Goal: Information Seeking & Learning: Compare options

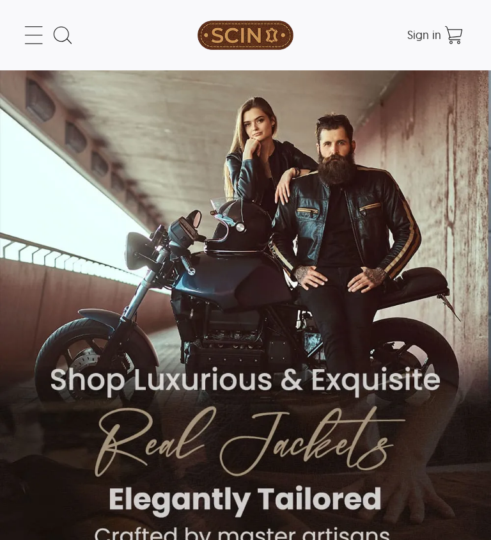
click at [28, 40] on icon at bounding box center [34, 35] width 26 height 26
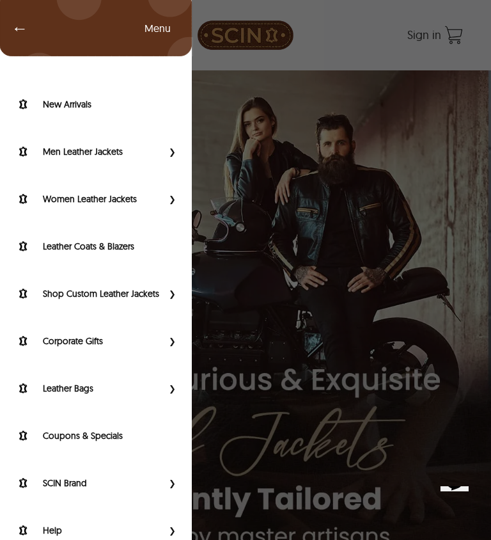
click at [136, 249] on label "Leather Coats & Blazers" at bounding box center [111, 246] width 136 height 13
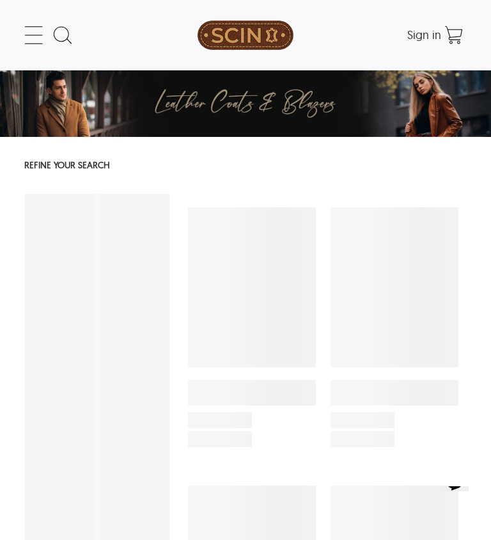
select select "********"
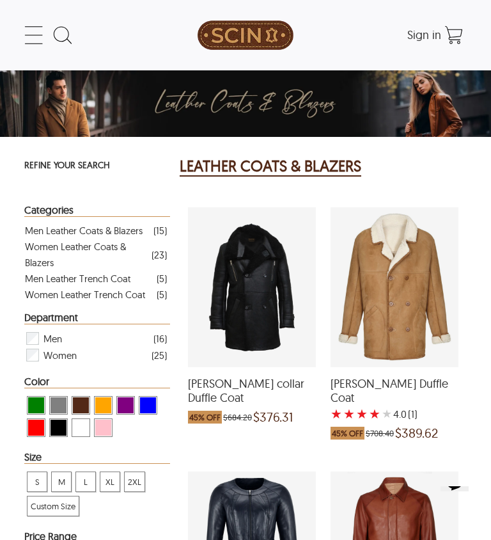
click at [103, 248] on div "Women Leather Coats & Blazers" at bounding box center [88, 255] width 127 height 32
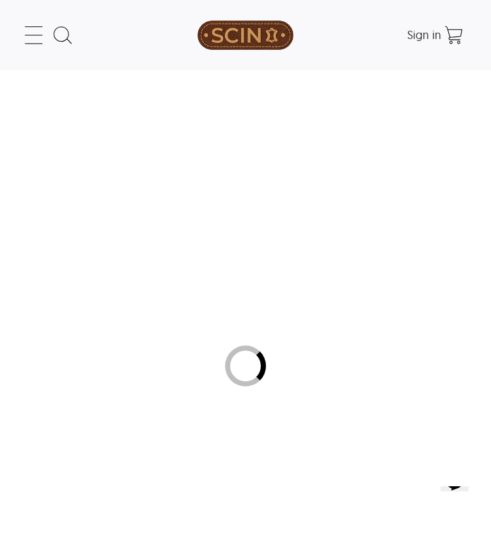
select select "********"
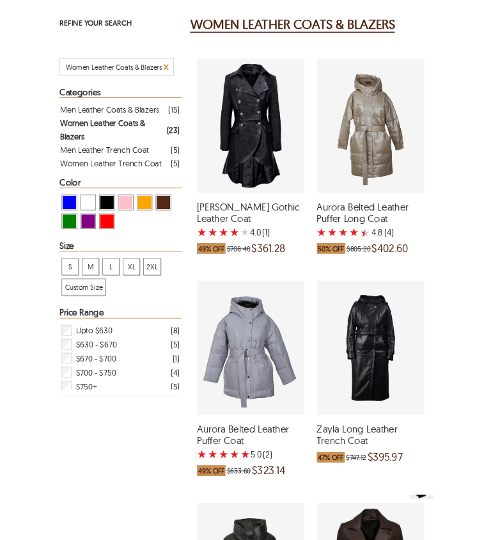
scroll to position [132, 0]
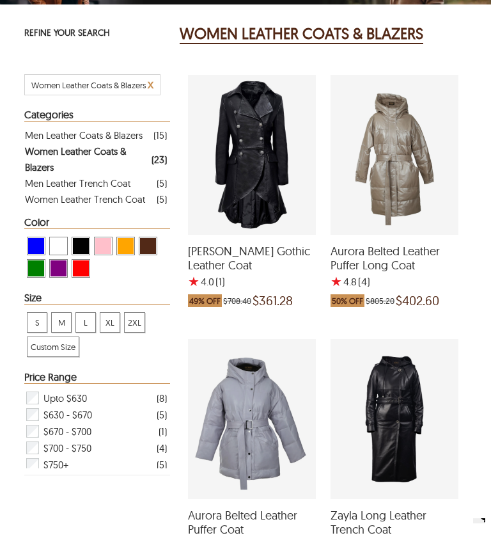
select select "********"
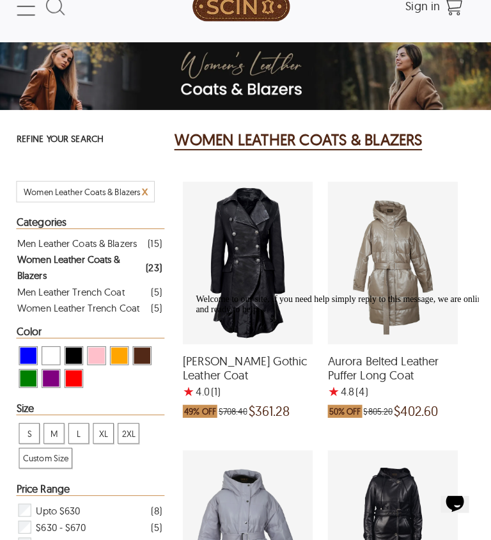
scroll to position [0, 0]
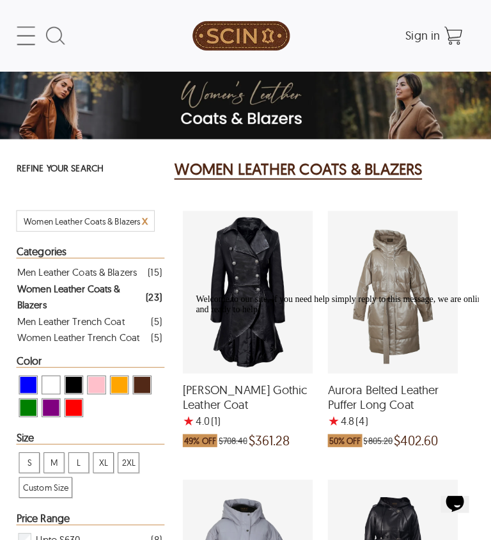
click at [148, 223] on span "x" at bounding box center [151, 216] width 6 height 15
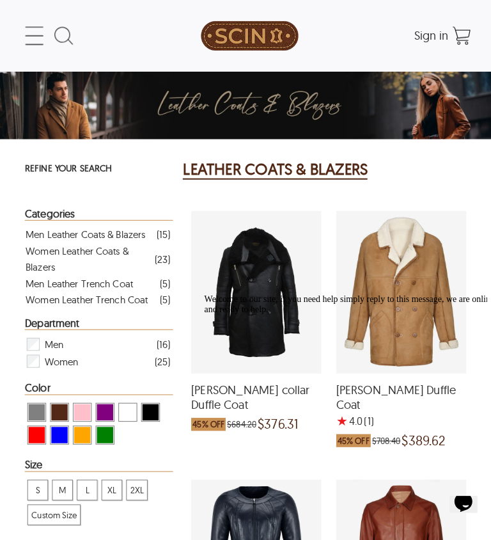
click at [29, 39] on icon at bounding box center [34, 35] width 26 height 26
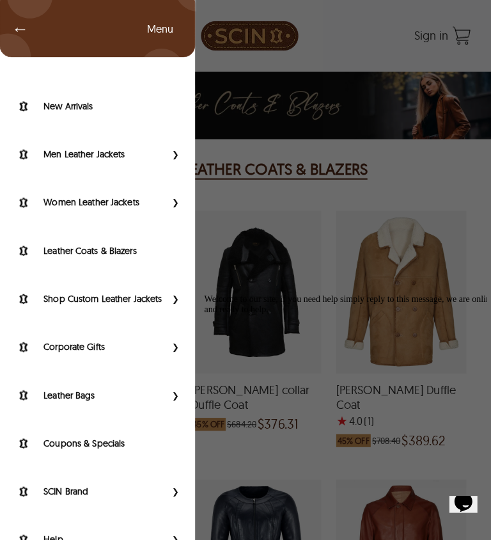
click at [134, 205] on label "Women Leather Jackets" at bounding box center [103, 198] width 120 height 13
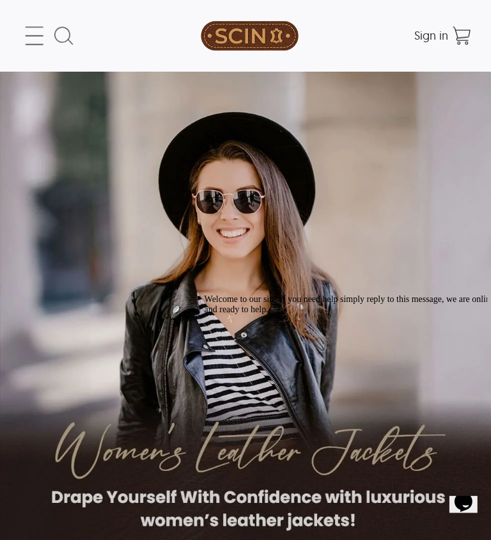
click at [203, 294] on icon "Chat attention grabber" at bounding box center [203, 294] width 0 height 0
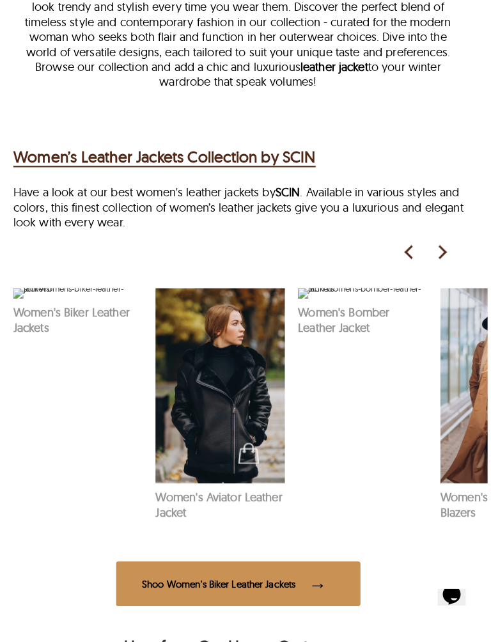
scroll to position [696, 0]
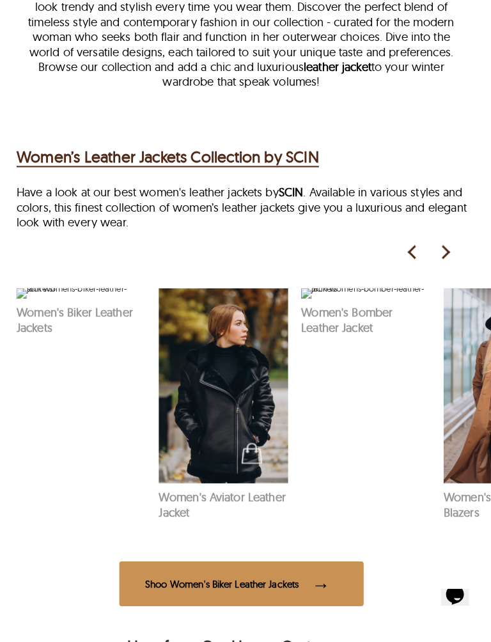
click at [340, 539] on span at bounding box center [328, 584] width 26 height 25
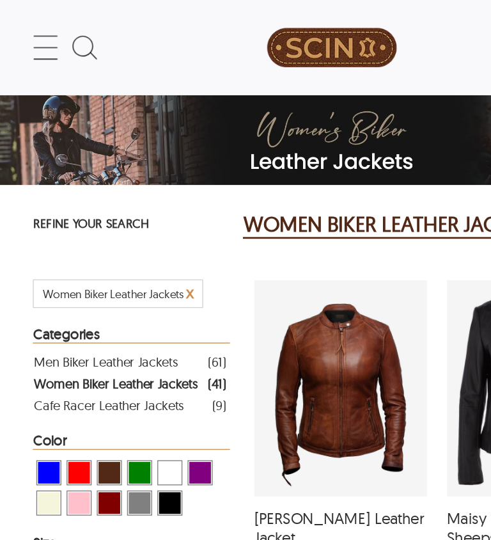
click at [33, 42] on icon at bounding box center [34, 35] width 26 height 26
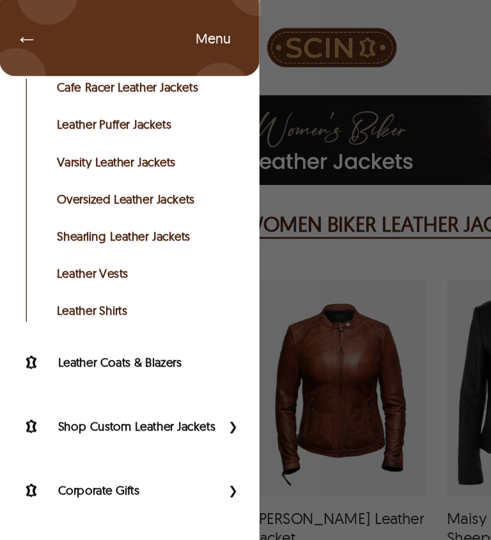
scroll to position [263, 0]
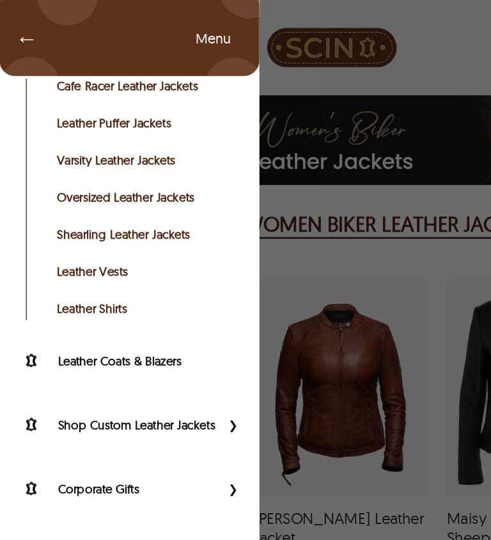
click at [116, 270] on label "Leather Coats & Blazers" at bounding box center [111, 266] width 136 height 13
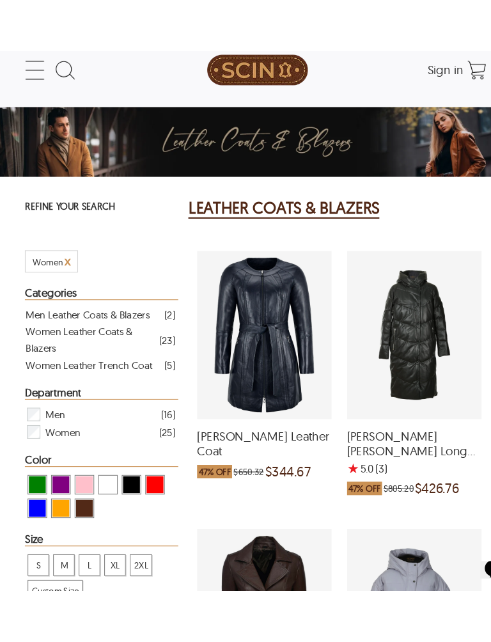
scroll to position [141, 0]
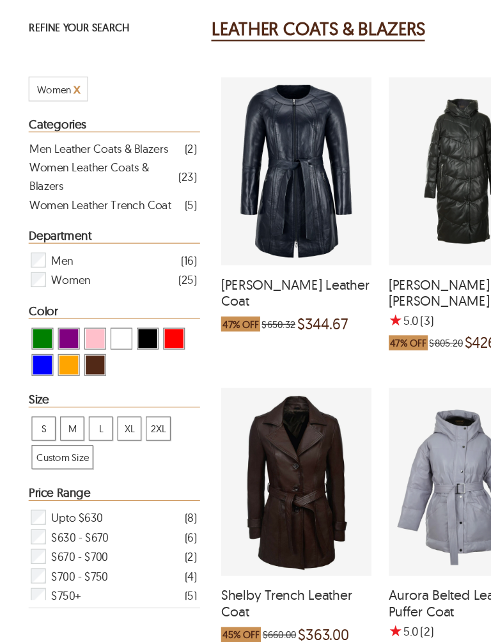
click at [109, 374] on span "XL" at bounding box center [109, 364] width 19 height 19
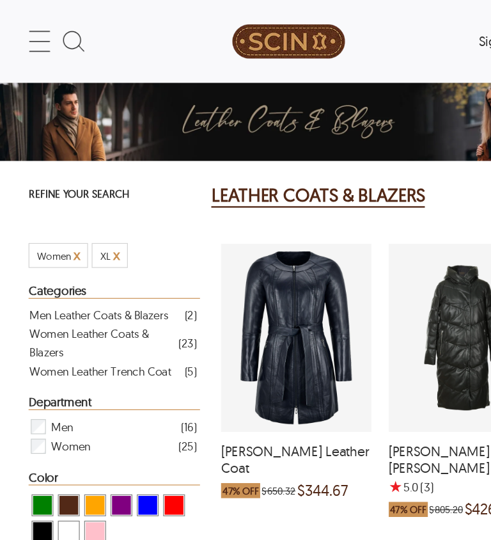
click at [33, 38] on icon at bounding box center [34, 35] width 26 height 26
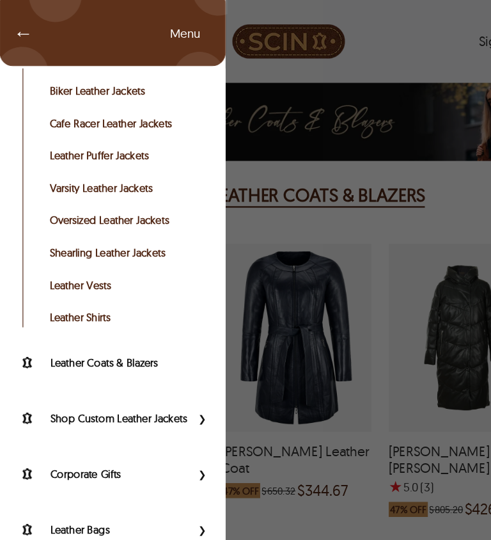
scroll to position [219, 0]
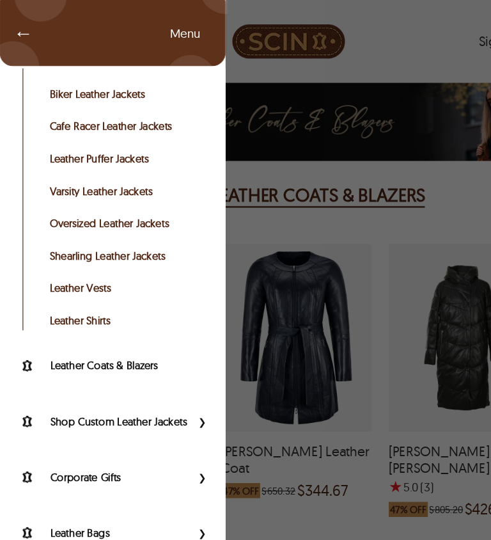
click at [91, 277] on link "Leather Shirts" at bounding box center [106, 272] width 129 height 13
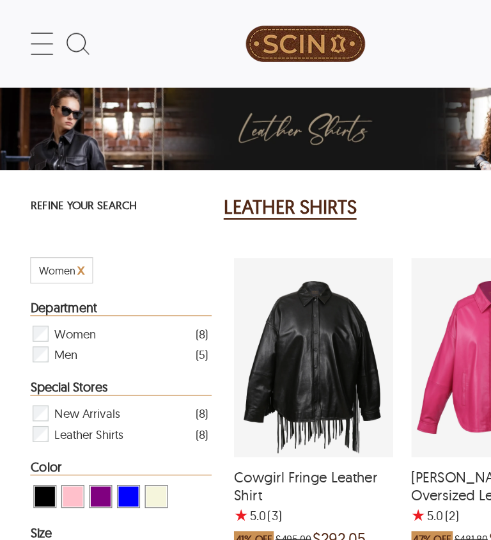
click at [32, 38] on icon at bounding box center [34, 35] width 26 height 26
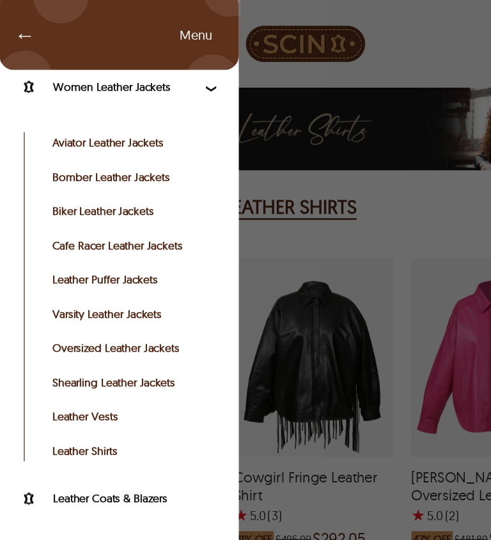
scroll to position [130, 0]
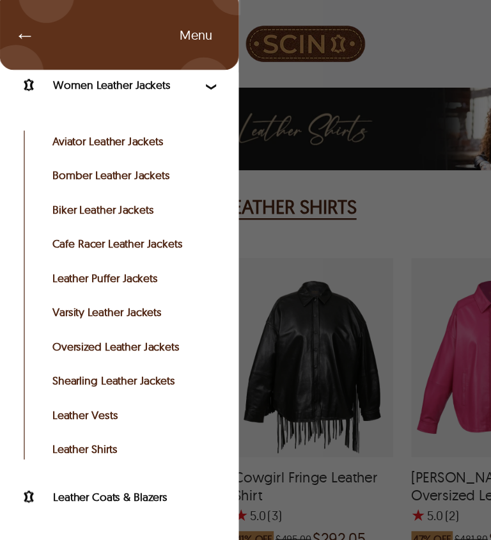
click at [134, 201] on link "Cafe Racer Leather Jackets" at bounding box center [106, 195] width 129 height 13
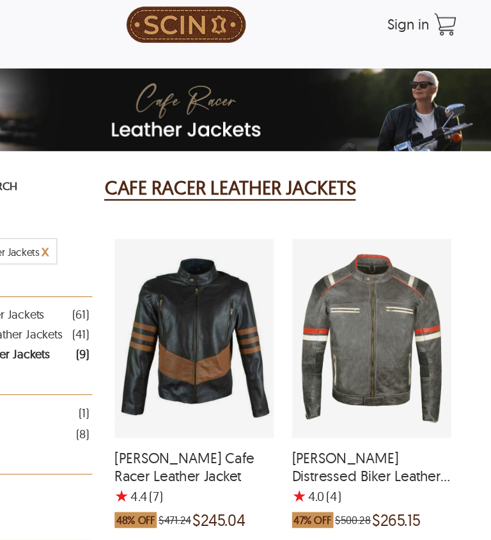
scroll to position [12, 0]
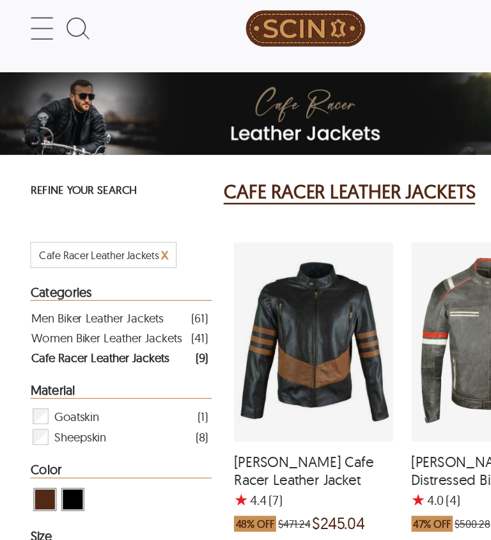
click at [135, 209] on span "x" at bounding box center [132, 204] width 6 height 15
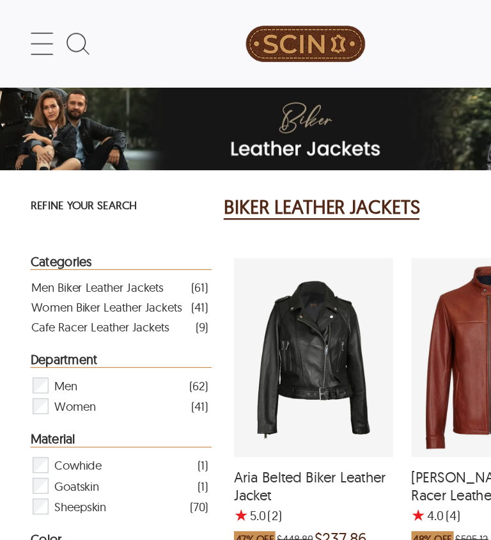
click at [34, 38] on icon at bounding box center [34, 35] width 26 height 26
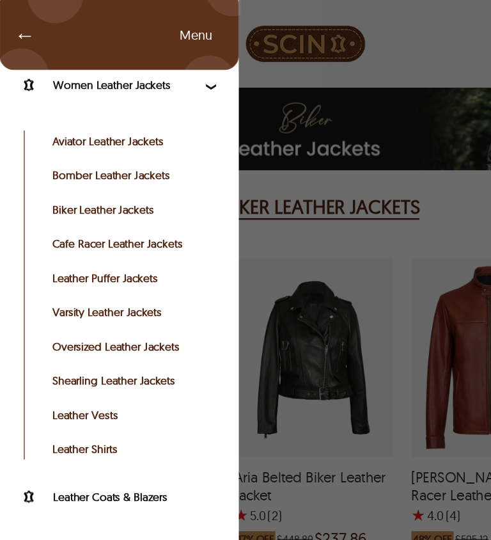
click at [146, 282] on link "Oversized Leather Jackets" at bounding box center [106, 278] width 129 height 13
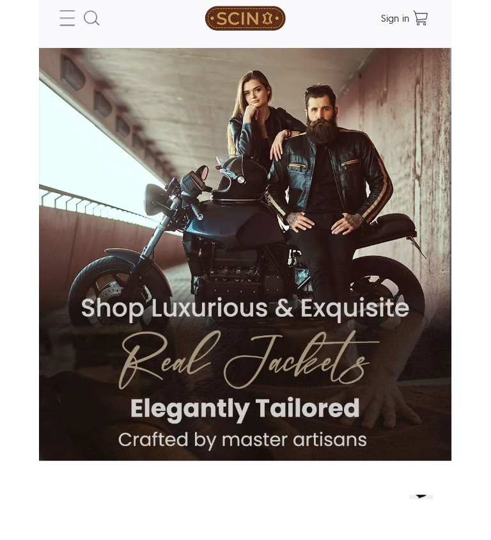
scroll to position [21, 0]
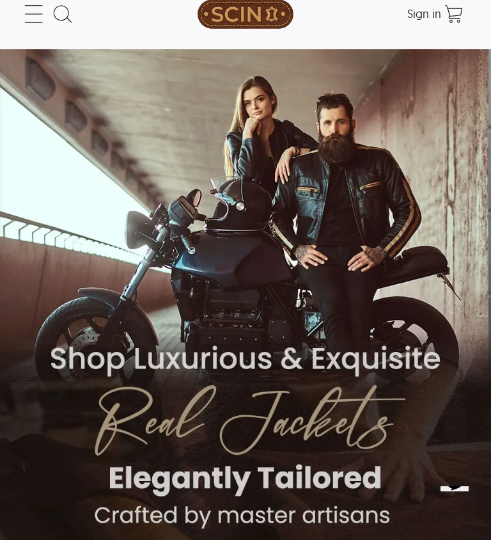
click at [27, 17] on icon at bounding box center [34, 14] width 26 height 26
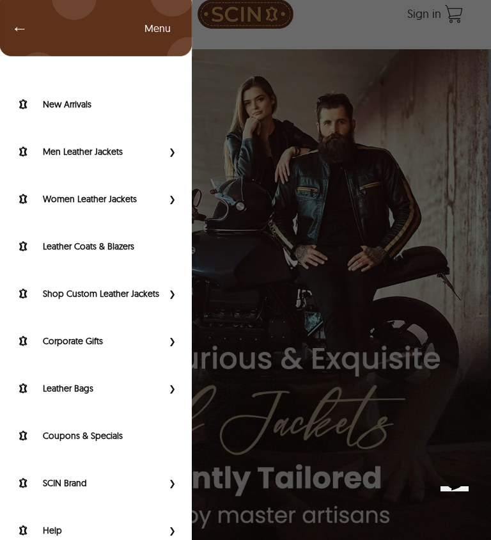
click at [147, 201] on label "Women Leather Jackets" at bounding box center [103, 198] width 120 height 13
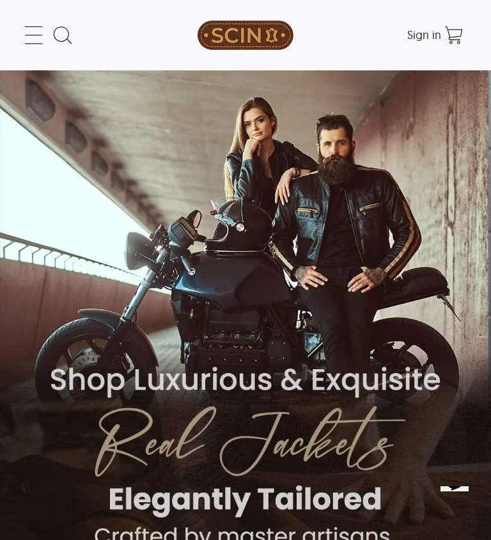
scroll to position [52, 0]
